Goal: Task Accomplishment & Management: Manage account settings

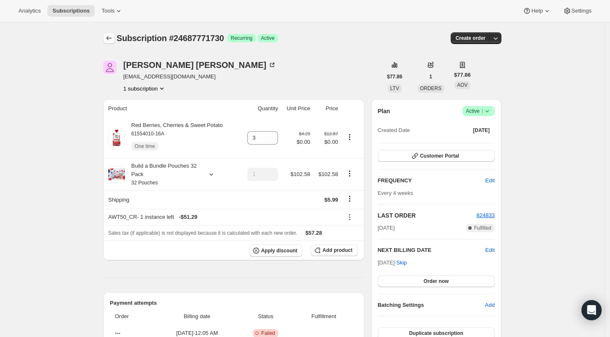
click at [111, 39] on icon "Subscriptions" at bounding box center [109, 38] width 8 height 8
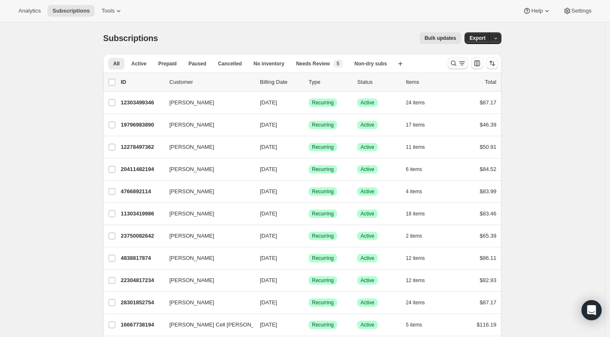
click at [454, 65] on icon "Search and filter results" at bounding box center [453, 63] width 8 height 8
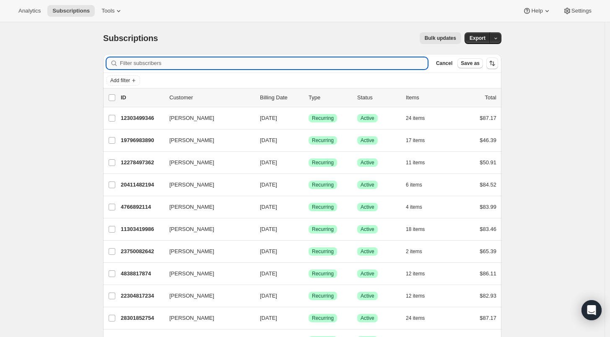
paste input "olivasklaudia@hotmail.com"
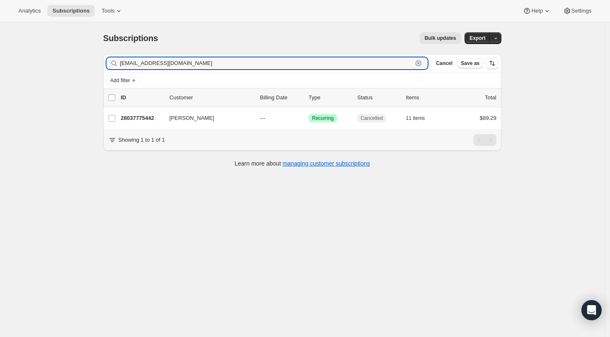
drag, startPoint x: 191, startPoint y: 62, endPoint x: 92, endPoint y: 66, distance: 99.4
click at [93, 66] on div "Subscriptions. This page is ready Subscriptions Bulk updates More actions Bulk …" at bounding box center [302, 190] width 605 height 337
paste input "lorenwhyte@g"
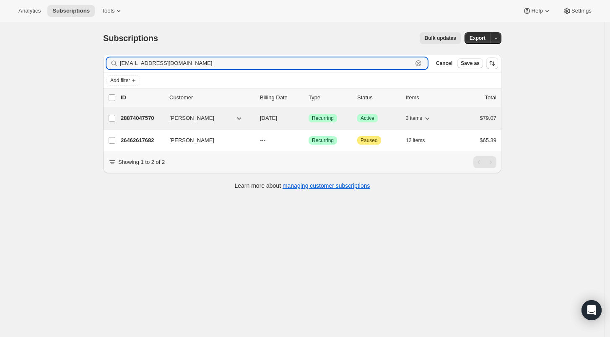
type input "lorenwhyte@gmail.com"
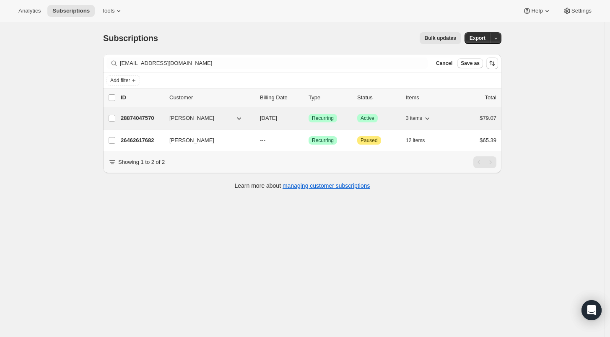
click at [141, 118] on p "28874047570" at bounding box center [142, 118] width 42 height 8
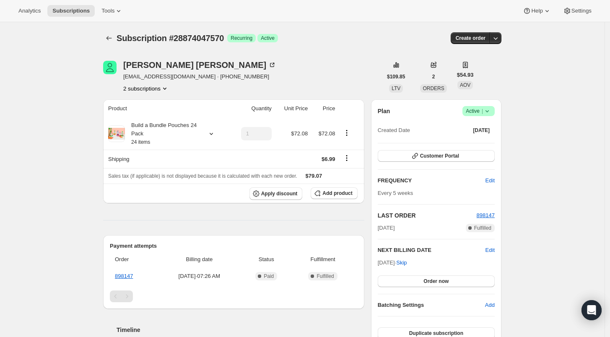
click at [491, 113] on icon at bounding box center [487, 111] width 8 height 8
click at [487, 147] on button "Cancel subscription" at bounding box center [481, 141] width 52 height 13
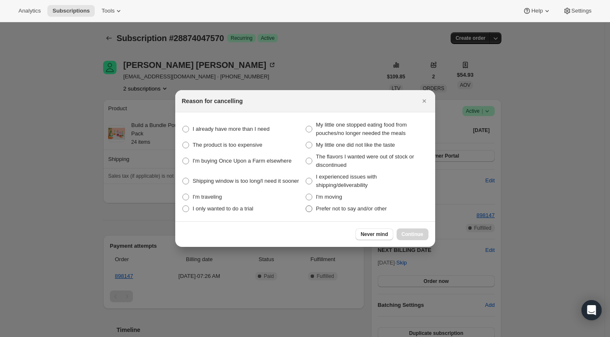
click at [309, 208] on span ":rqi:" at bounding box center [309, 208] width 7 height 7
click at [306, 206] on other "Prefer not to say and/or other" at bounding box center [306, 205] width 0 height 0
radio other "true"
click at [415, 241] on div "Never mind Continue" at bounding box center [305, 234] width 260 height 26
click at [415, 237] on span "Continue" at bounding box center [413, 234] width 22 height 7
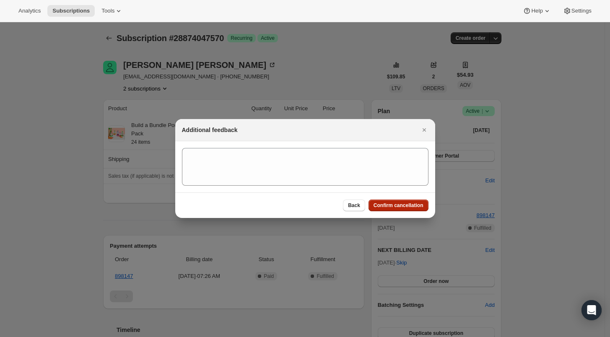
click at [409, 209] on span "Confirm cancellation" at bounding box center [399, 205] width 50 height 7
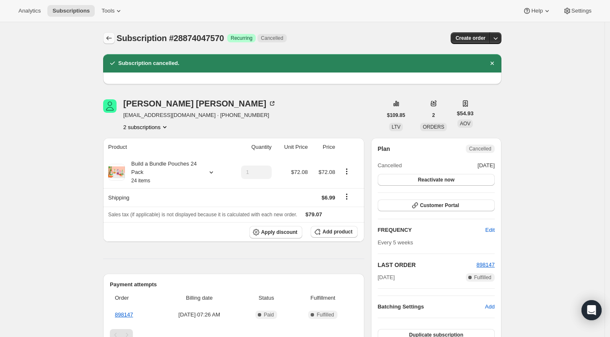
click at [109, 36] on icon "Subscriptions" at bounding box center [109, 38] width 8 height 8
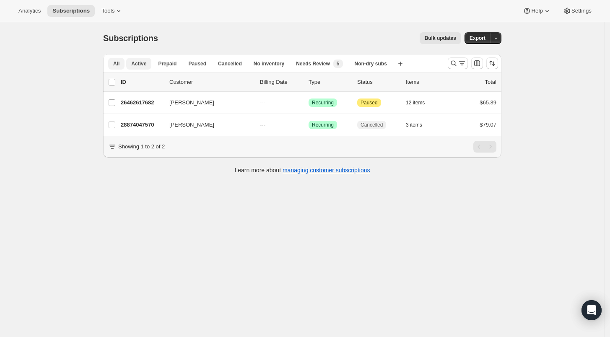
click at [142, 61] on span "Active" at bounding box center [138, 63] width 15 height 7
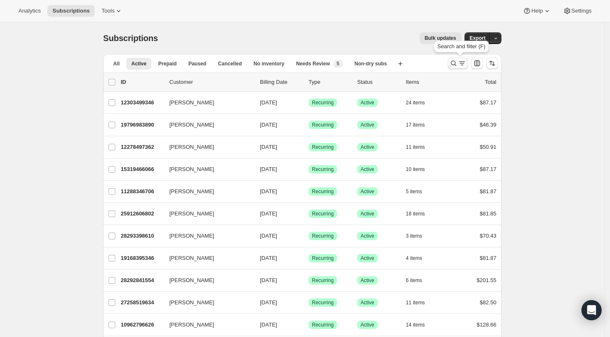
click at [452, 62] on icon "Search and filter results" at bounding box center [453, 63] width 8 height 8
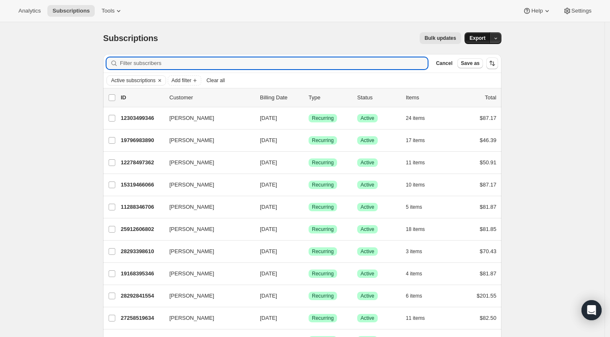
click at [483, 38] on span "Export" at bounding box center [478, 38] width 16 height 7
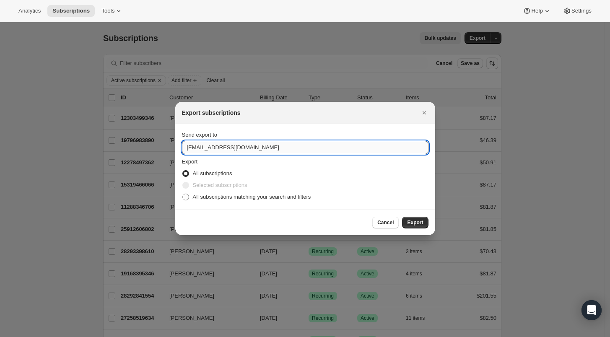
drag, startPoint x: 193, startPoint y: 148, endPoint x: 182, endPoint y: 149, distance: 11.4
click at [183, 148] on input "care@uponafarm.com" at bounding box center [305, 147] width 247 height 13
type input "lee@uponafarm.com"
drag, startPoint x: 188, startPoint y: 197, endPoint x: 203, endPoint y: 195, distance: 14.8
click at [189, 197] on label "All subscriptions matching your search and filters" at bounding box center [246, 197] width 129 height 12
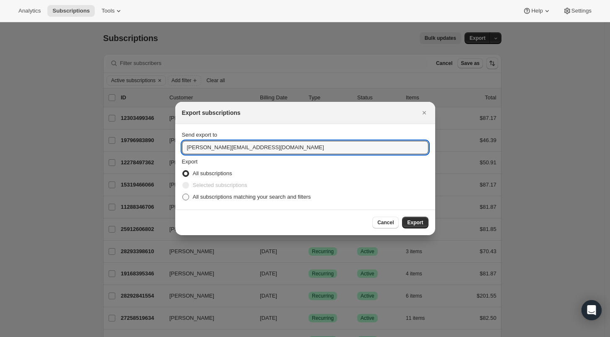
click at [183, 194] on input "All subscriptions matching your search and filters" at bounding box center [182, 194] width 0 height 0
radio input "true"
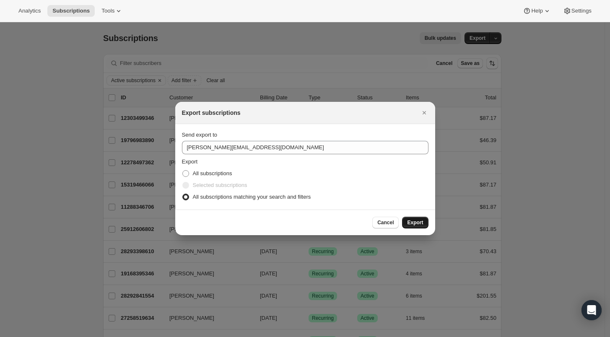
click at [415, 220] on span "Export" at bounding box center [415, 222] width 16 height 7
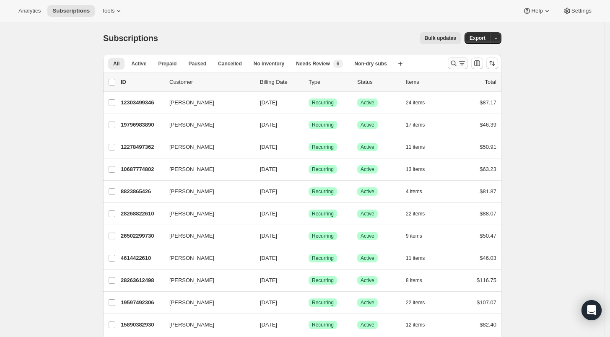
click at [451, 63] on button "Search and filter results" at bounding box center [458, 63] width 20 height 12
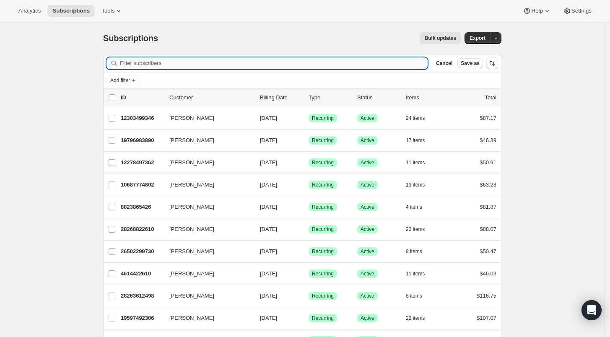
paste input "[EMAIL_ADDRESS][DOMAIN_NAME]"
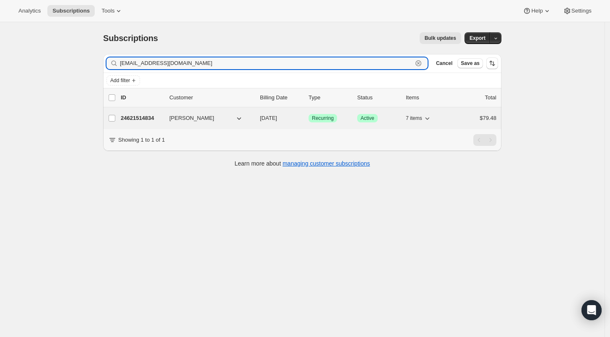
type input "[EMAIL_ADDRESS][DOMAIN_NAME]"
click at [139, 117] on p "24621514834" at bounding box center [142, 118] width 42 height 8
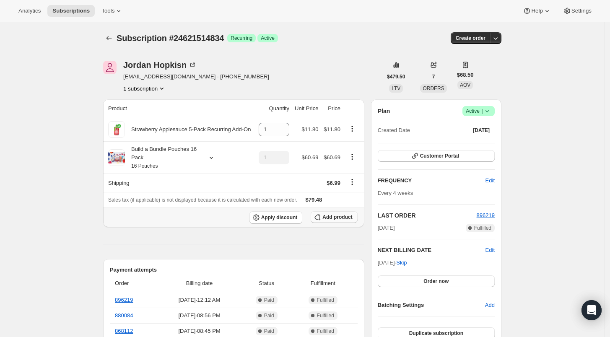
click at [339, 219] on span "Add product" at bounding box center [337, 217] width 30 height 7
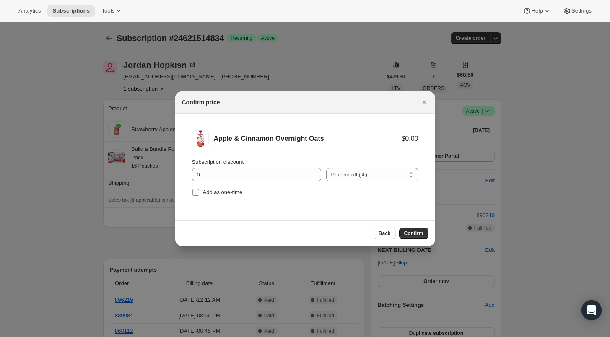
click at [195, 192] on input "Add as one-time" at bounding box center [195, 192] width 7 height 7
checkbox input "true"
click at [407, 229] on button "Confirm" at bounding box center [413, 234] width 29 height 12
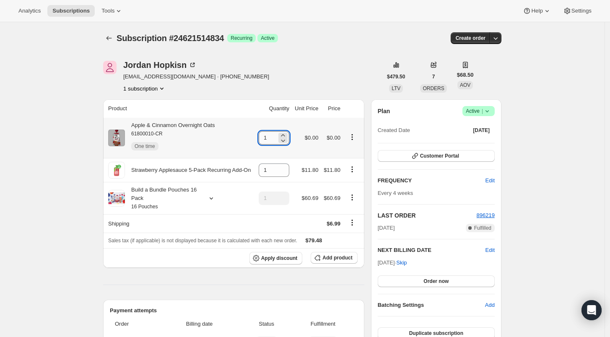
drag, startPoint x: 275, startPoint y: 138, endPoint x: 261, endPoint y: 138, distance: 13.8
click at [261, 138] on input "1" at bounding box center [268, 137] width 18 height 13
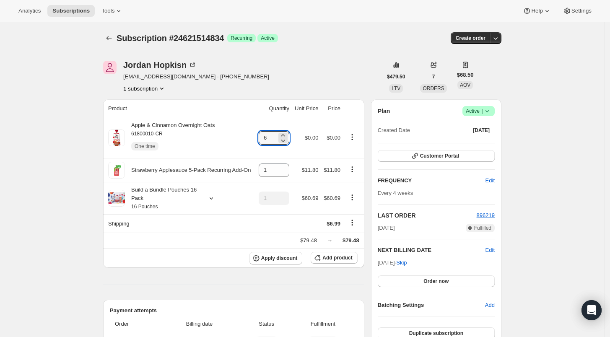
type input "6"
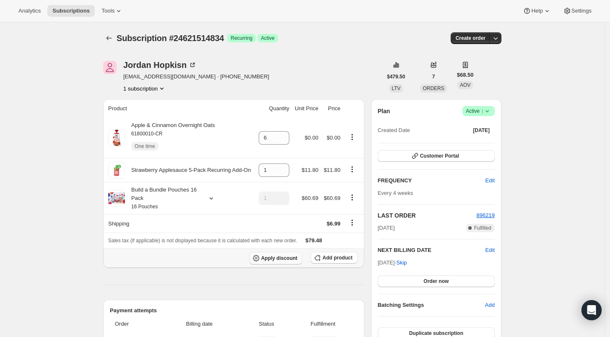
click at [285, 260] on span "Apply discount" at bounding box center [279, 258] width 36 height 7
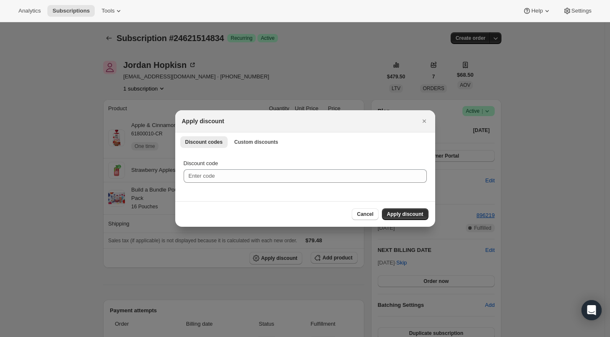
click at [254, 135] on div "Discount codes Custom discounts More views Discount codes Custom discounts More…" at bounding box center [305, 141] width 260 height 18
click at [260, 142] on span "Custom discounts" at bounding box center [256, 142] width 44 height 7
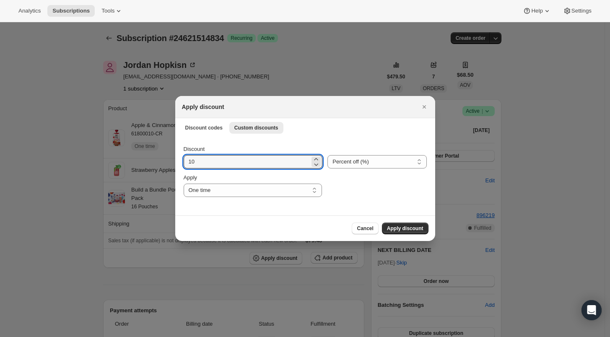
drag, startPoint x: 197, startPoint y: 162, endPoint x: 183, endPoint y: 161, distance: 13.9
click at [183, 161] on div "Discount 10 Percent off (%) Amount off ($) Percent off (%) Apply One time Speci…" at bounding box center [305, 176] width 260 height 79
type input "15"
click at [406, 229] on span "Apply discount" at bounding box center [405, 228] width 36 height 7
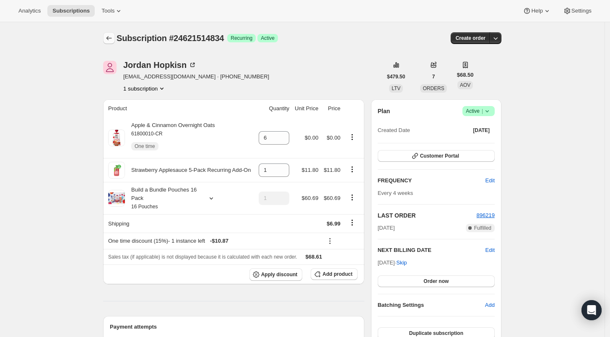
click at [108, 37] on icon "Subscriptions" at bounding box center [109, 38] width 8 height 8
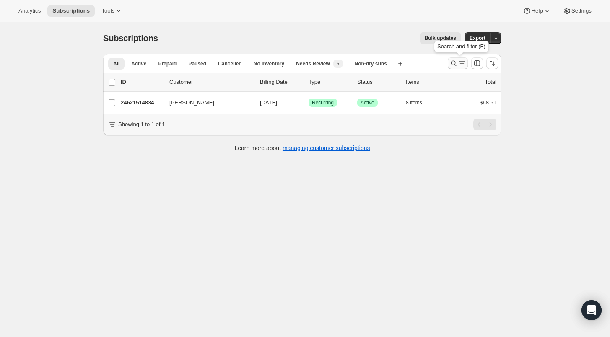
click at [453, 61] on icon "Search and filter results" at bounding box center [453, 63] width 8 height 8
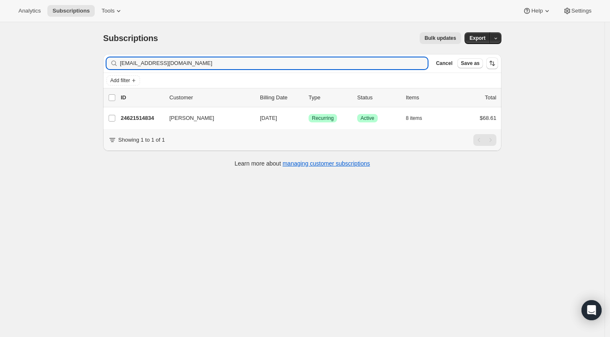
drag, startPoint x: 161, startPoint y: 62, endPoint x: 109, endPoint y: 62, distance: 51.6
click at [109, 62] on div "[EMAIL_ADDRESS][DOMAIN_NAME] Clear" at bounding box center [266, 63] width 321 height 12
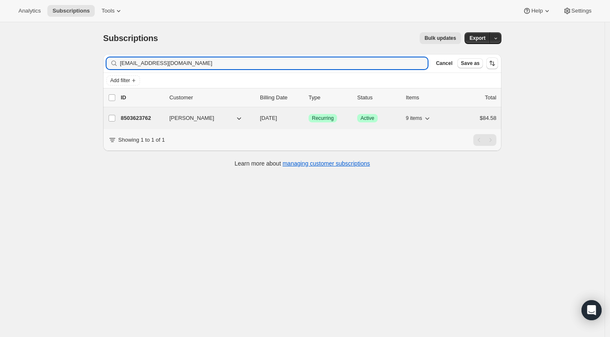
type input "[EMAIL_ADDRESS][DOMAIN_NAME]"
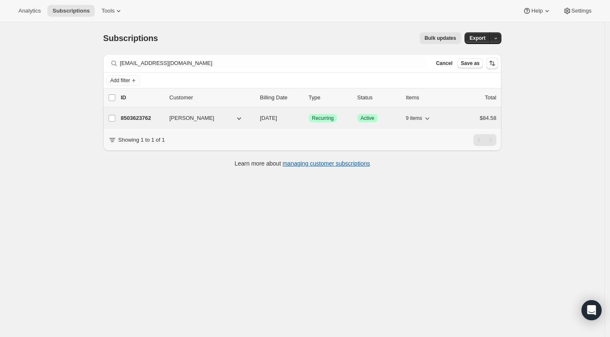
click at [143, 117] on p "8503623762" at bounding box center [142, 118] width 42 height 8
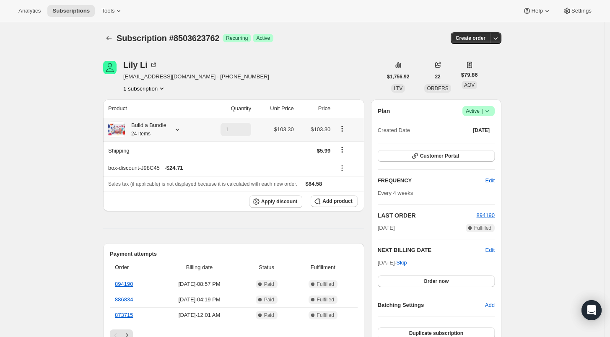
click at [175, 130] on icon at bounding box center [177, 129] width 8 height 8
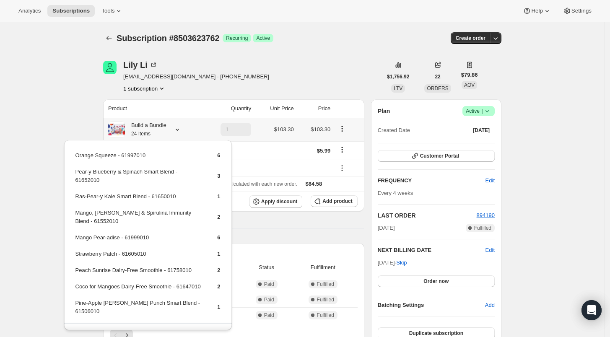
scroll to position [18, 0]
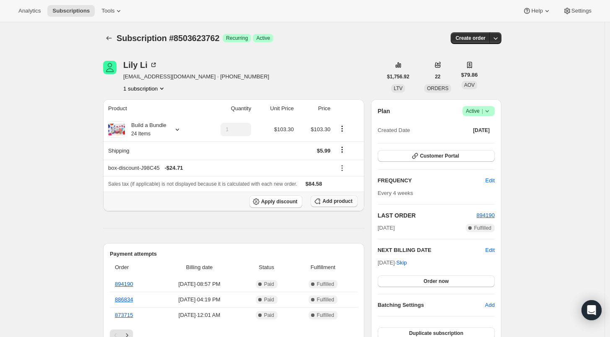
click at [331, 199] on span "Add product" at bounding box center [337, 201] width 30 height 7
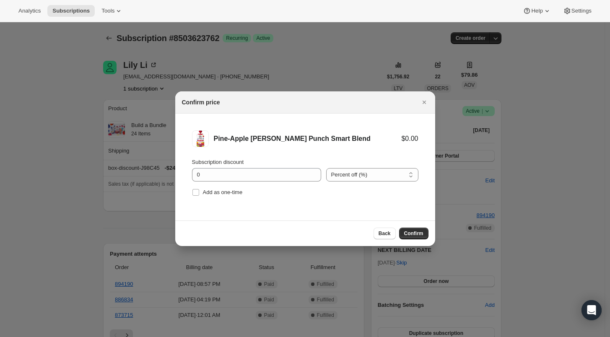
drag, startPoint x: 410, startPoint y: 231, endPoint x: 425, endPoint y: 223, distance: 16.3
click at [411, 231] on span "Confirm" at bounding box center [413, 233] width 19 height 7
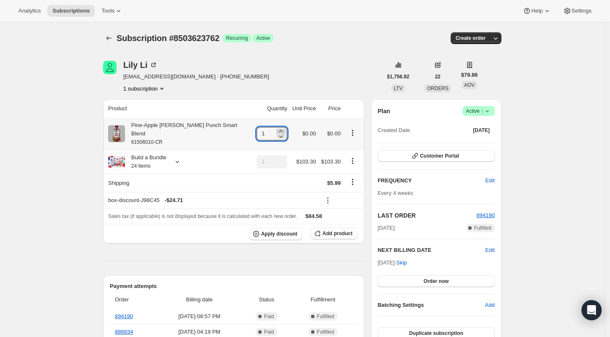
click at [277, 127] on icon at bounding box center [281, 131] width 8 height 8
type input "3"
click at [115, 39] on button "Subscriptions" at bounding box center [109, 38] width 12 height 12
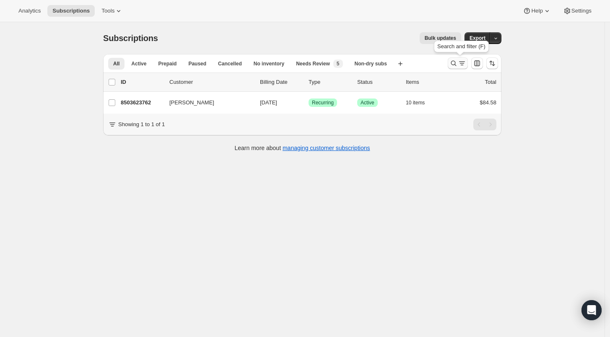
click at [457, 62] on icon "Search and filter results" at bounding box center [453, 63] width 8 height 8
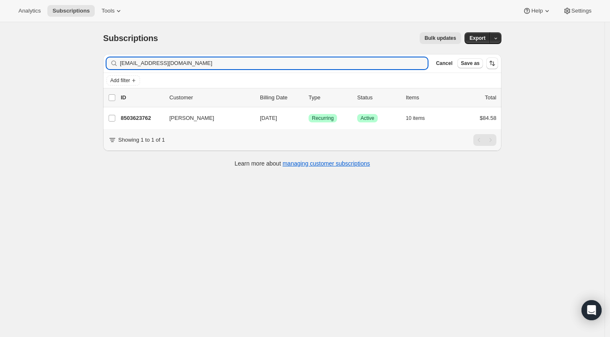
drag, startPoint x: 184, startPoint y: 63, endPoint x: 85, endPoint y: 65, distance: 99.8
click at [85, 65] on div "Subscriptions. This page is ready Subscriptions Bulk updates More actions Bulk …" at bounding box center [302, 190] width 605 height 337
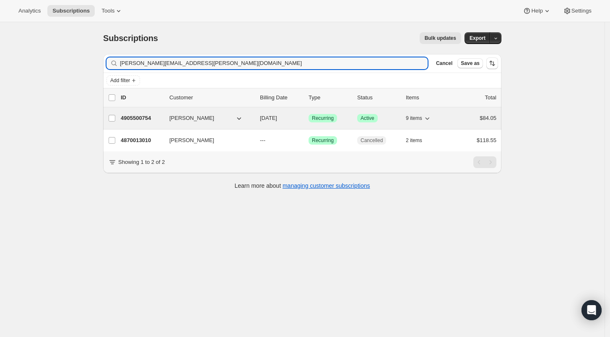
type input "[PERSON_NAME][EMAIL_ADDRESS][PERSON_NAME][DOMAIN_NAME]"
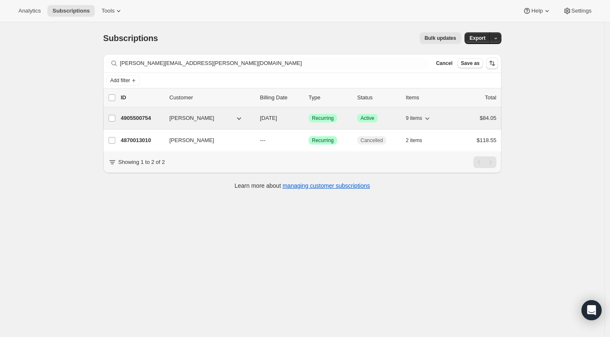
click at [130, 118] on p "4905500754" at bounding box center [142, 118] width 42 height 8
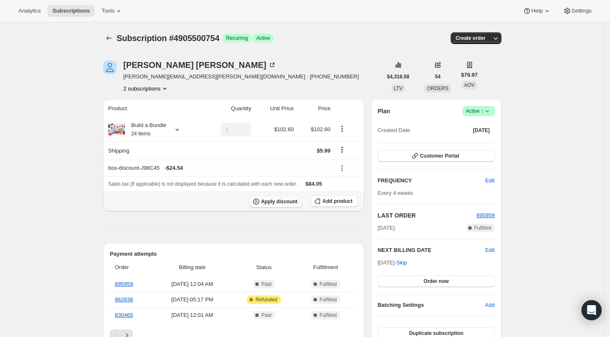
click at [284, 202] on span "Apply discount" at bounding box center [279, 201] width 36 height 7
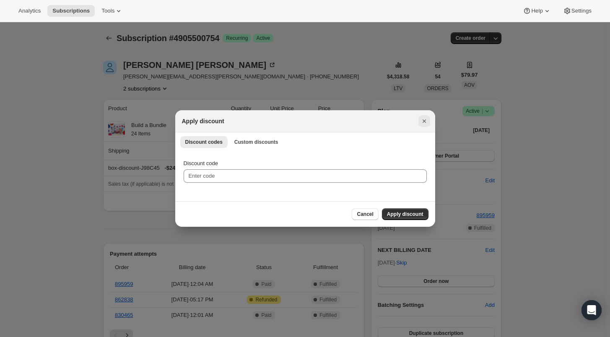
click at [425, 121] on icon "Close" at bounding box center [423, 120] width 3 height 3
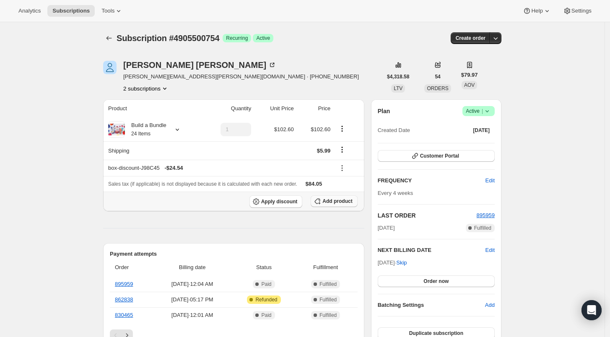
click at [340, 201] on span "Add product" at bounding box center [337, 201] width 30 height 7
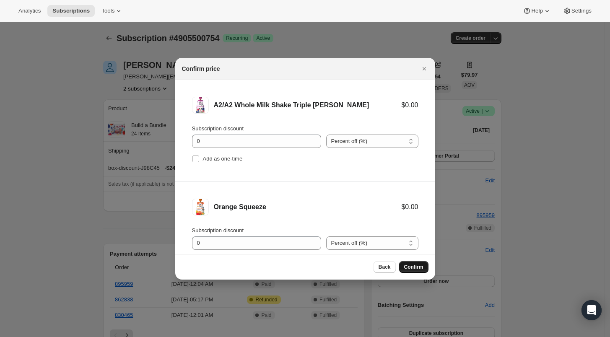
click at [413, 262] on button "Confirm" at bounding box center [413, 267] width 29 height 12
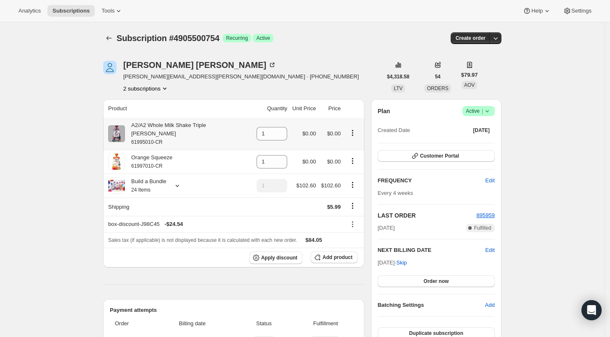
click at [352, 132] on icon "Product actions" at bounding box center [352, 132] width 1 height 1
click at [356, 172] on span "Remove" at bounding box center [351, 173] width 51 height 8
type input "0"
click at [352, 160] on icon "Product actions" at bounding box center [352, 160] width 1 height 1
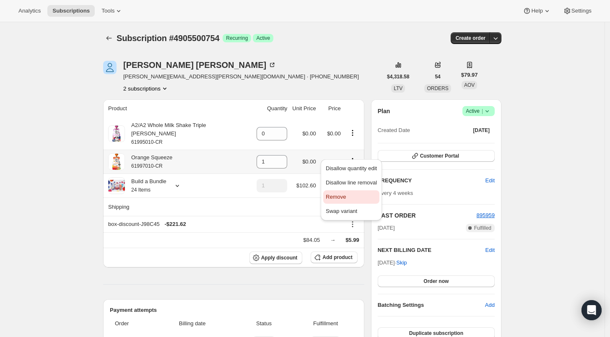
click at [349, 193] on span "Remove" at bounding box center [351, 197] width 51 height 8
type input "0"
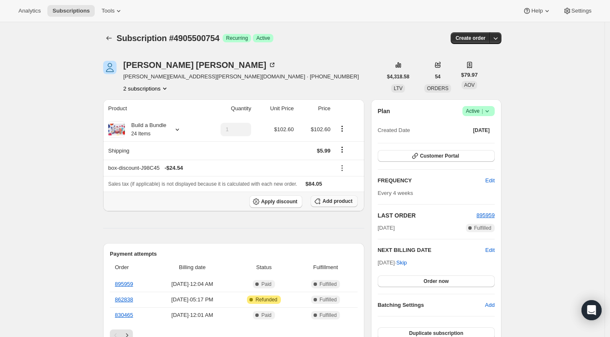
click at [322, 202] on icon "button" at bounding box center [317, 201] width 8 height 8
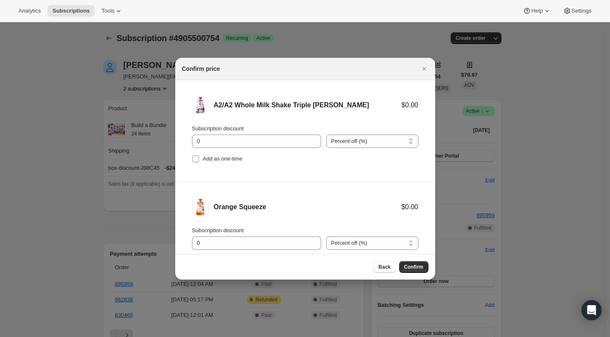
click at [198, 160] on input "Add as one-time" at bounding box center [195, 159] width 7 height 7
checkbox input "true"
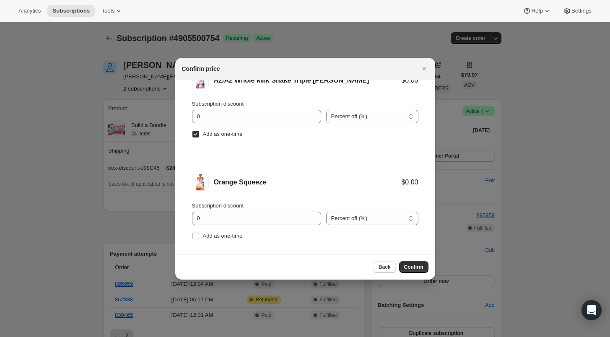
scroll to position [34, 0]
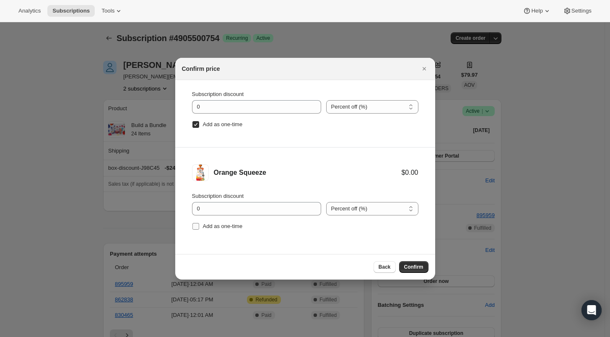
click at [193, 226] on input "Add as one-time" at bounding box center [195, 226] width 7 height 7
checkbox input "true"
click at [414, 268] on span "Confirm" at bounding box center [413, 267] width 19 height 7
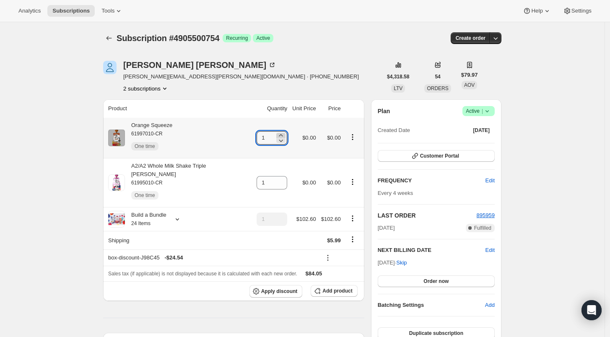
click at [277, 135] on icon at bounding box center [281, 135] width 8 height 8
type input "3"
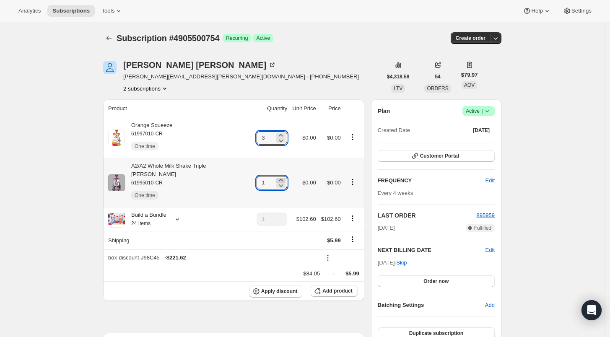
click at [279, 179] on icon at bounding box center [281, 180] width 4 height 2
type input "3"
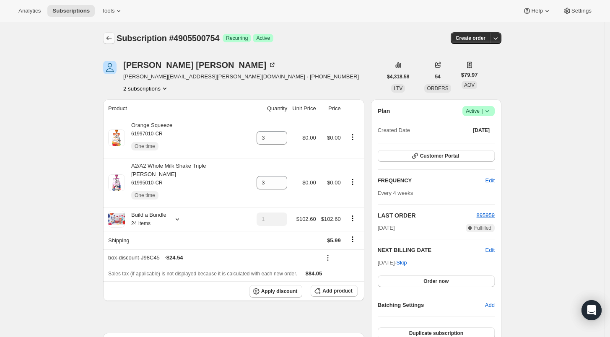
click at [107, 39] on icon "Subscriptions" at bounding box center [109, 38] width 8 height 8
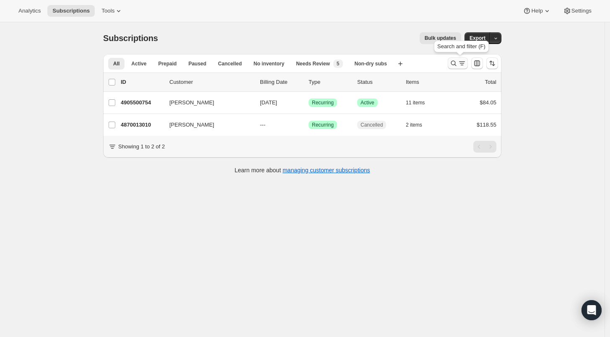
click at [454, 63] on icon "Search and filter results" at bounding box center [453, 63] width 8 height 8
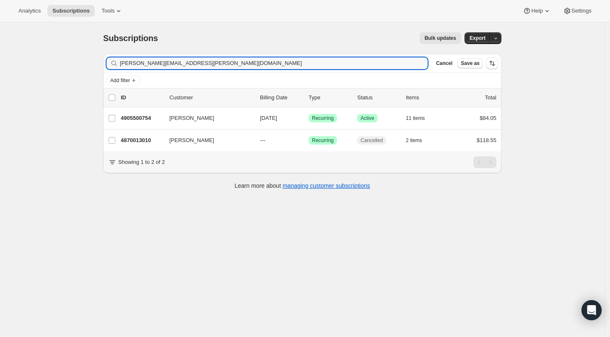
drag, startPoint x: 134, startPoint y: 63, endPoint x: 109, endPoint y: 63, distance: 25.6
click at [109, 63] on div "[PERSON_NAME][EMAIL_ADDRESS][PERSON_NAME][DOMAIN_NAME] Clear" at bounding box center [266, 63] width 321 height 12
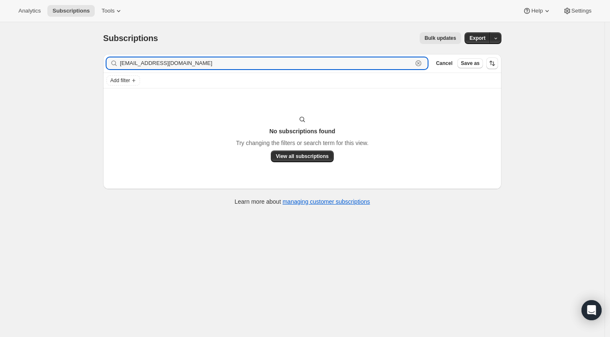
drag, startPoint x: 199, startPoint y: 62, endPoint x: 90, endPoint y: 64, distance: 109.4
click at [90, 64] on div "Subscriptions. This page is ready Subscriptions Bulk updates More actions Bulk …" at bounding box center [302, 190] width 605 height 337
paste input "[DEMOGRAPHIC_DATA][PERSON_NAME]"
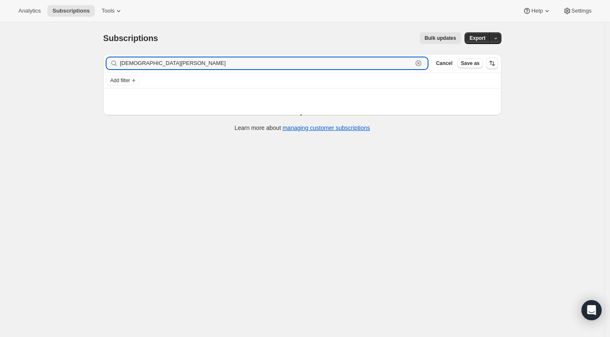
type input "[DEMOGRAPHIC_DATA][PERSON_NAME]"
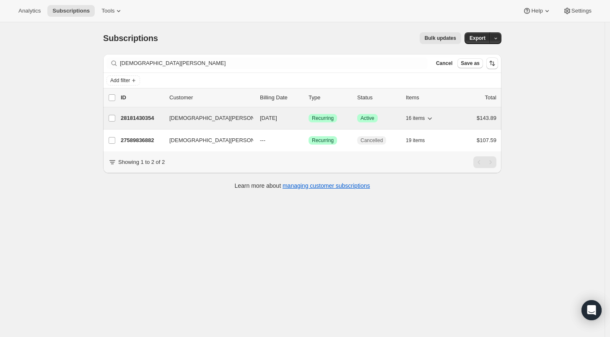
click at [140, 117] on p "28181430354" at bounding box center [142, 118] width 42 height 8
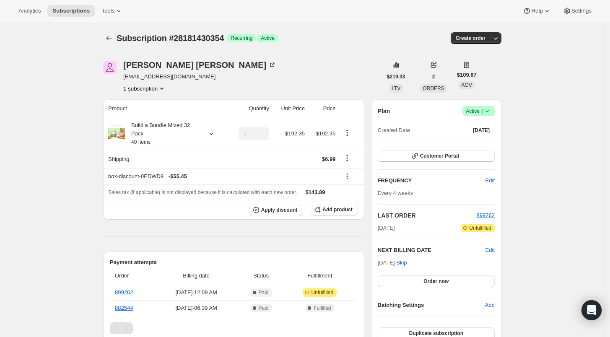
click at [495, 111] on span "Success Active |" at bounding box center [478, 111] width 32 height 10
click at [490, 142] on span "Cancel subscription" at bounding box center [481, 141] width 47 height 6
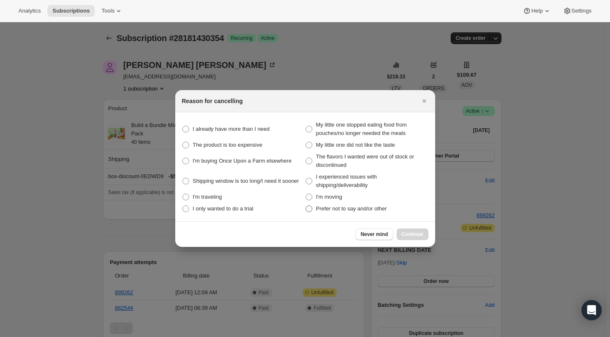
click at [311, 212] on span ":r1qm:" at bounding box center [309, 208] width 7 height 7
click at [306, 206] on other "Prefer not to say and/or other" at bounding box center [306, 205] width 0 height 0
radio other "true"
click at [409, 234] on span "Continue" at bounding box center [413, 234] width 22 height 7
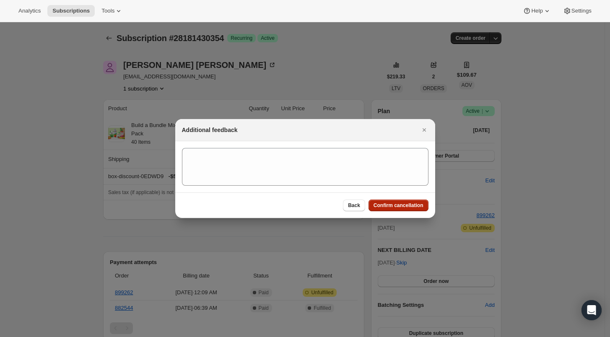
click at [390, 210] on button "Confirm cancellation" at bounding box center [399, 206] width 60 height 12
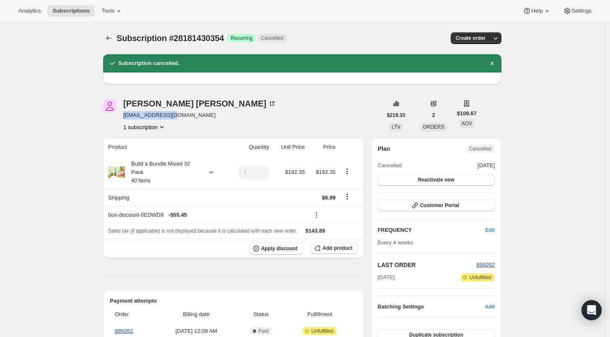
drag, startPoint x: 175, startPoint y: 116, endPoint x: 125, endPoint y: 115, distance: 50.7
click at [125, 115] on div "[PERSON_NAME] [EMAIL_ADDRESS][DOMAIN_NAME] 1 subscription" at bounding box center [242, 115] width 279 height 32
copy span "[EMAIL_ADDRESS][DOMAIN_NAME]"
